Goal: Task Accomplishment & Management: Complete application form

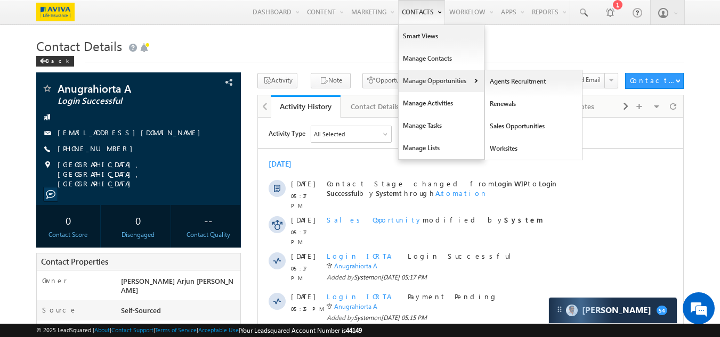
click at [422, 83] on link "Manage Opportunities" at bounding box center [441, 81] width 85 height 22
click at [501, 125] on link "Sales Opportunities" at bounding box center [534, 126] width 98 height 22
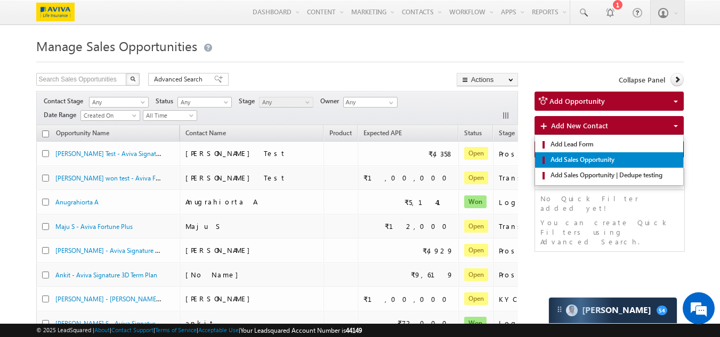
click at [579, 161] on span "Add Sales Opportunity" at bounding box center [613, 160] width 131 height 10
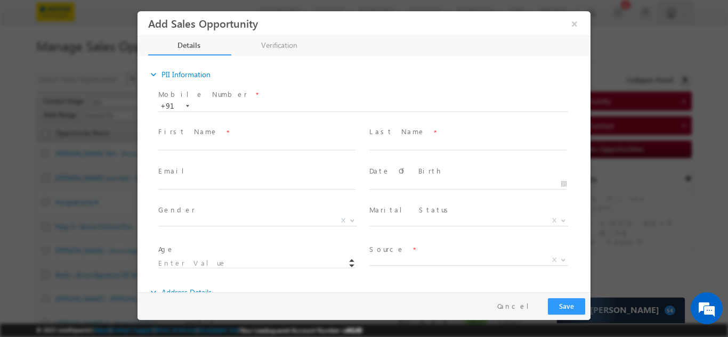
click at [213, 111] on span at bounding box center [357, 116] width 398 height 12
click at [215, 108] on input "text" at bounding box center [363, 106] width 410 height 11
paste input "9869933840"
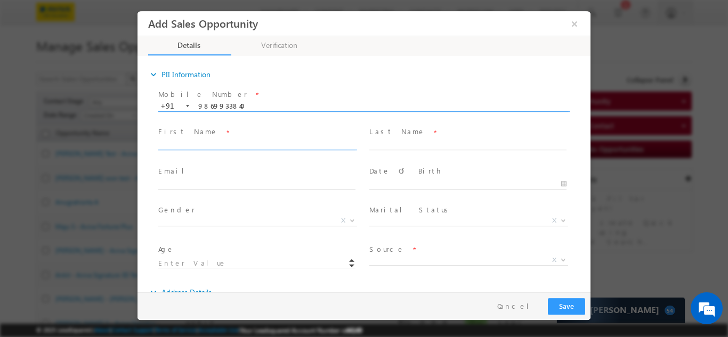
type input "9869933840"
click at [282, 146] on div "Mobile Number * +91-9869933840 9869933840 +91 Please Note! First Name *" at bounding box center [369, 183] width 442 height 195
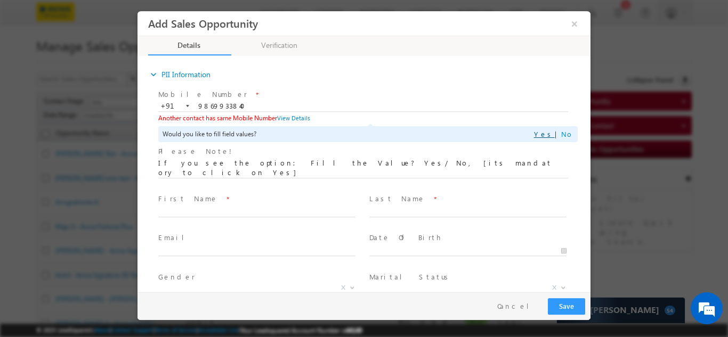
click at [547, 134] on link "Yes" at bounding box center [544, 133] width 21 height 9
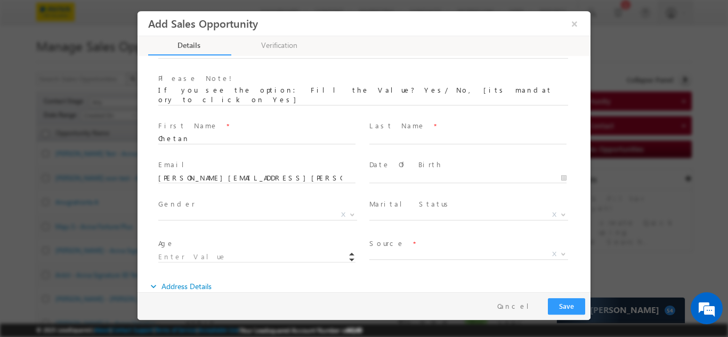
scroll to position [107, 0]
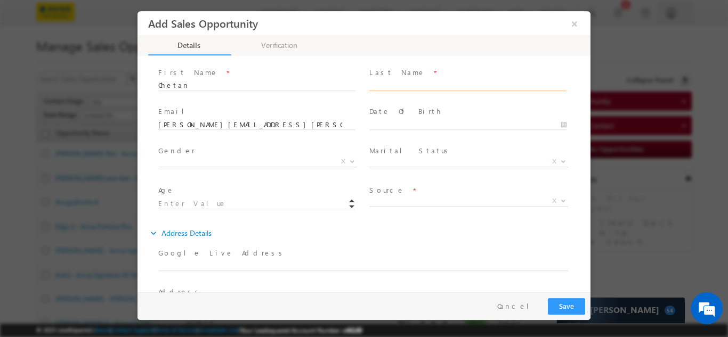
click at [387, 80] on input "text" at bounding box center [467, 85] width 197 height 11
type input "kale"
click at [245, 156] on span "X" at bounding box center [257, 161] width 199 height 11
select select "Male"
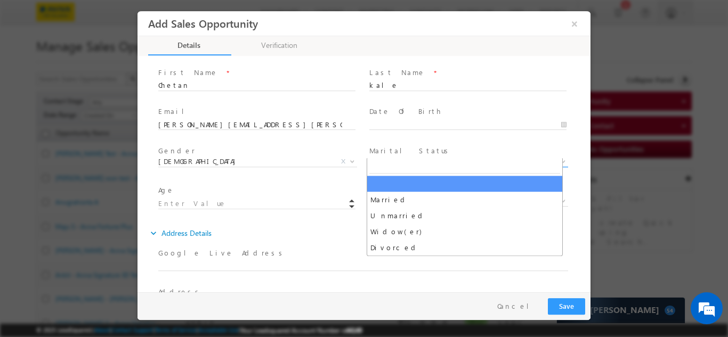
click at [399, 156] on span "X" at bounding box center [468, 161] width 199 height 11
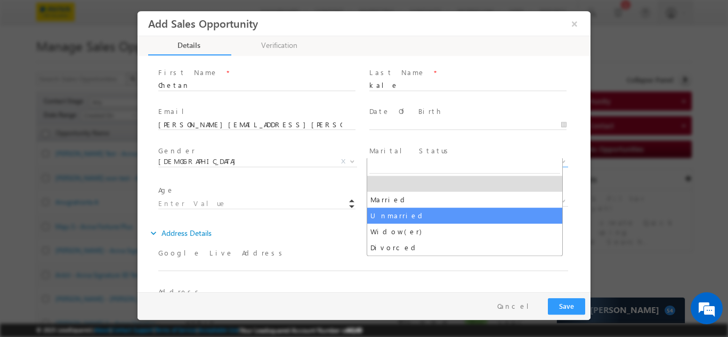
select select "Unmarried"
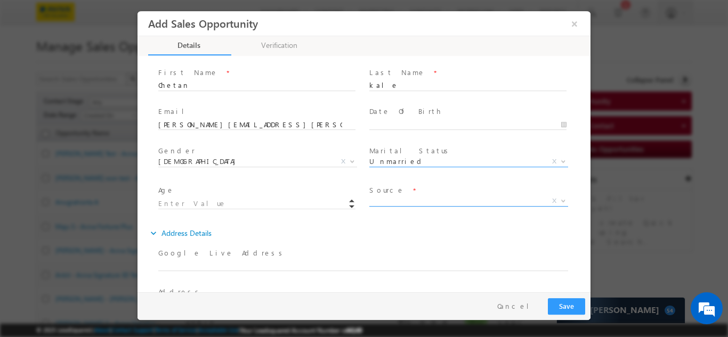
click at [391, 196] on span "X" at bounding box center [468, 201] width 199 height 11
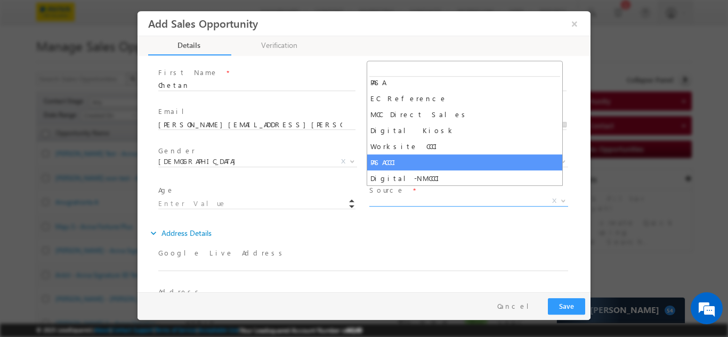
scroll to position [213, 0]
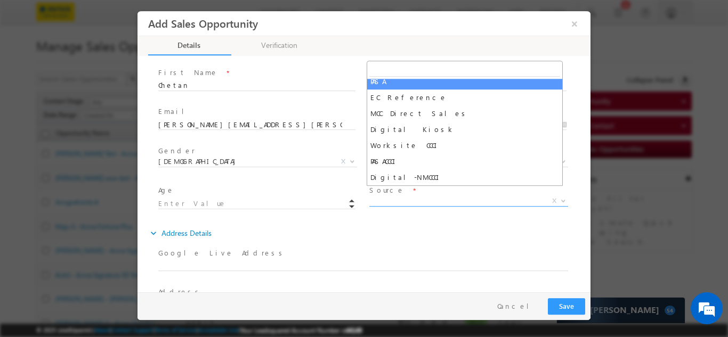
select select "PASA"
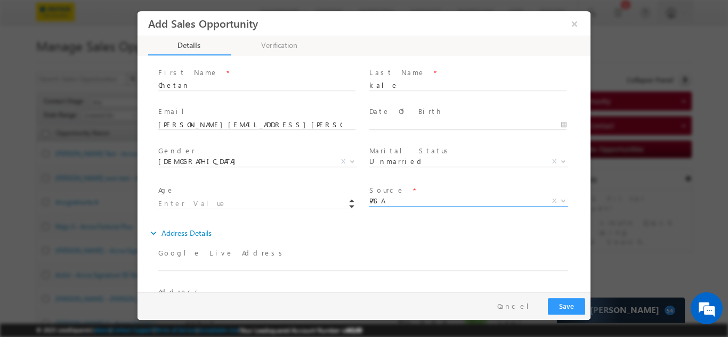
click at [342, 223] on div "expand_more Address Details" at bounding box center [369, 232] width 442 height 19
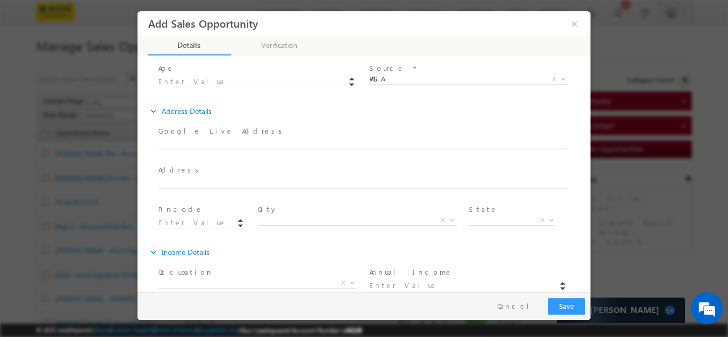
scroll to position [236, 0]
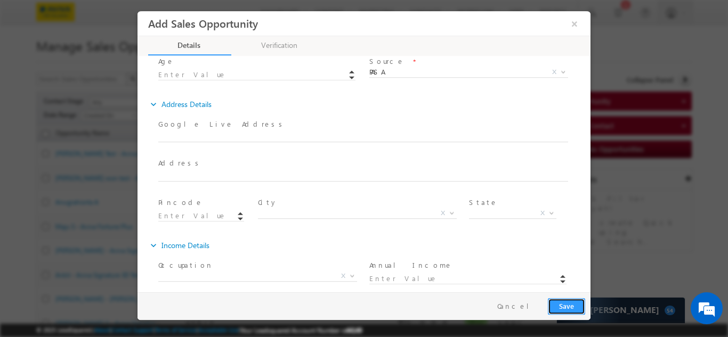
click at [568, 300] on button "Save" at bounding box center [566, 306] width 37 height 17
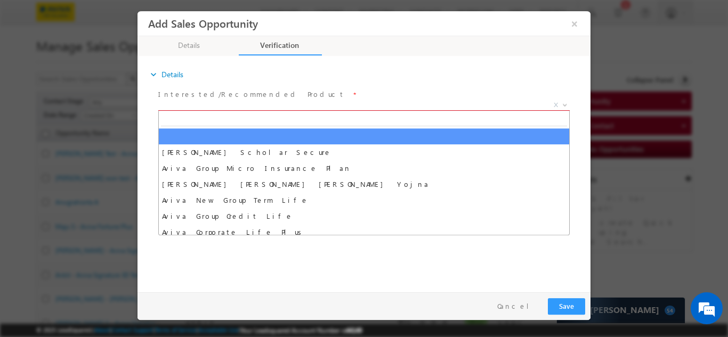
click at [199, 102] on span "X" at bounding box center [363, 105] width 411 height 11
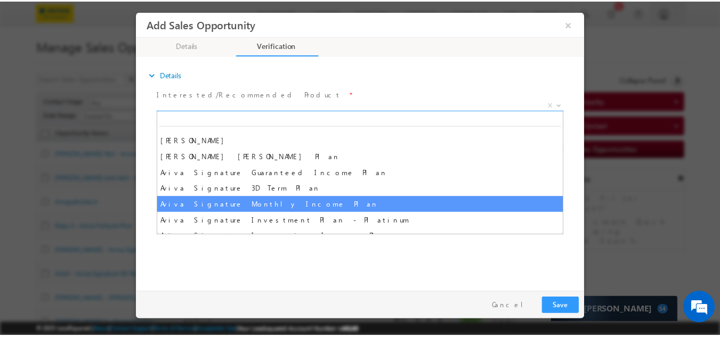
scroll to position [426, 0]
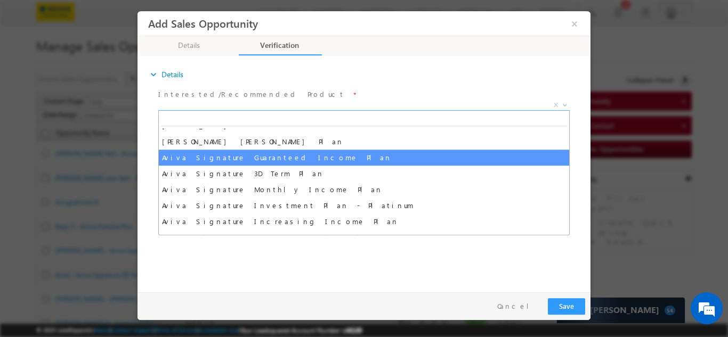
select select "Aviva Signature Guaranteed Income Plan"
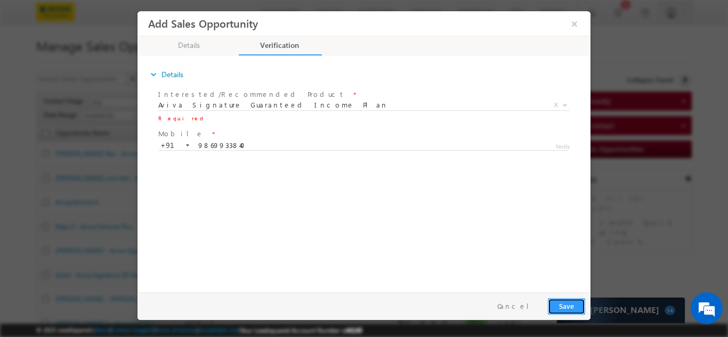
click at [565, 303] on button "Save" at bounding box center [566, 306] width 37 height 17
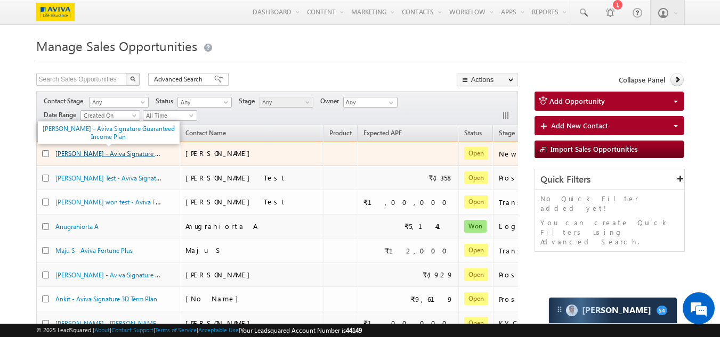
click at [87, 158] on link "[PERSON_NAME] - Aviva Signature Guaranteed Income Plan" at bounding box center [139, 153] width 168 height 9
